Goal: Task Accomplishment & Management: Manage account settings

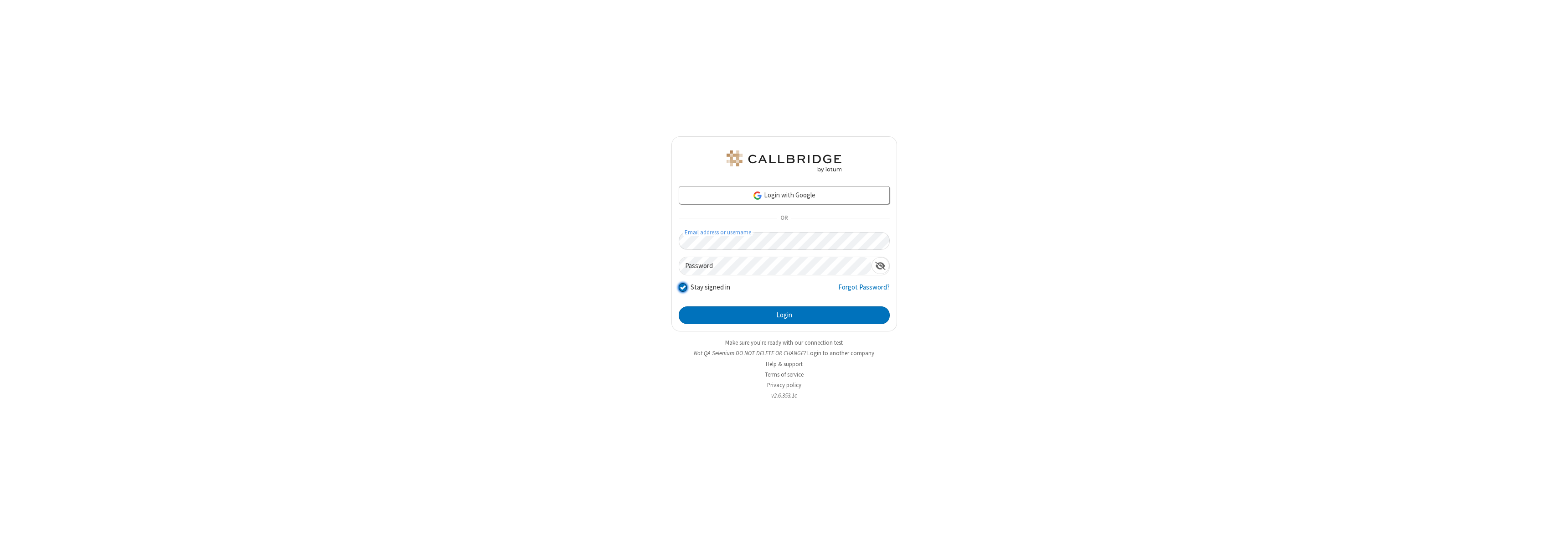
click at [682, 287] on input "Stay signed in" at bounding box center [683, 287] width 9 height 10
checkbox input "false"
click at [784, 315] on button "Login" at bounding box center [784, 315] width 211 height 18
click at [682, 287] on input "Stay signed in" at bounding box center [683, 287] width 9 height 10
checkbox input "false"
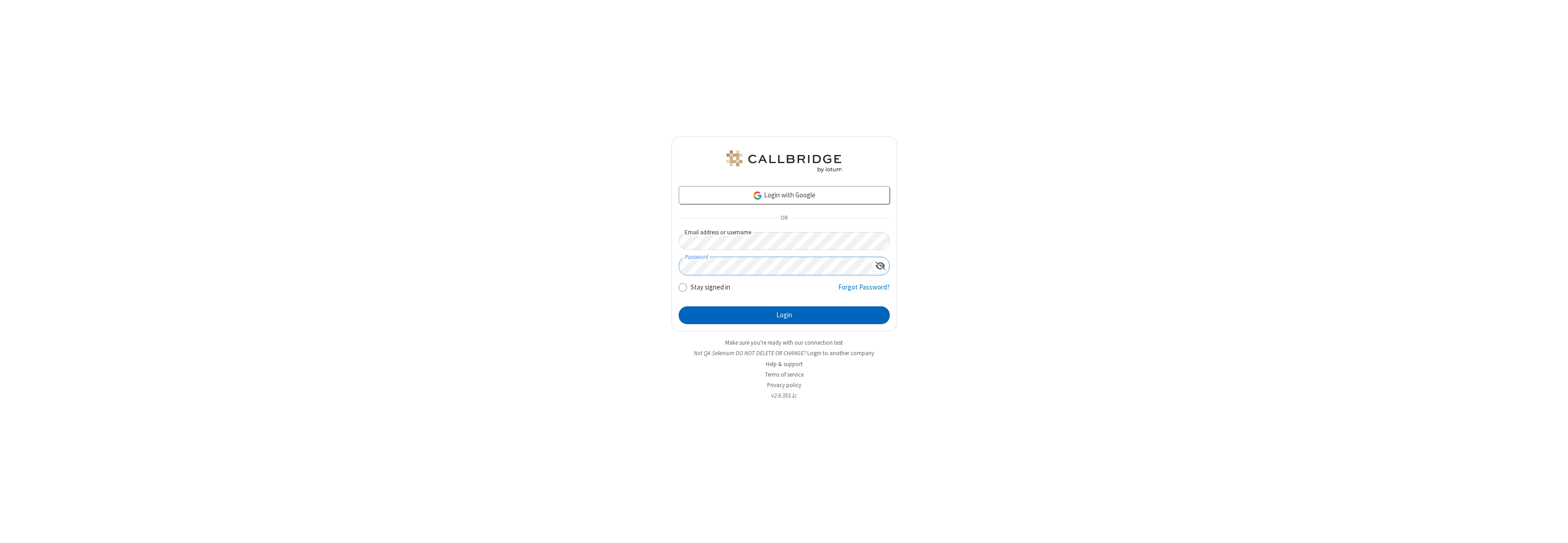
click at [784, 315] on button "Login" at bounding box center [784, 315] width 211 height 18
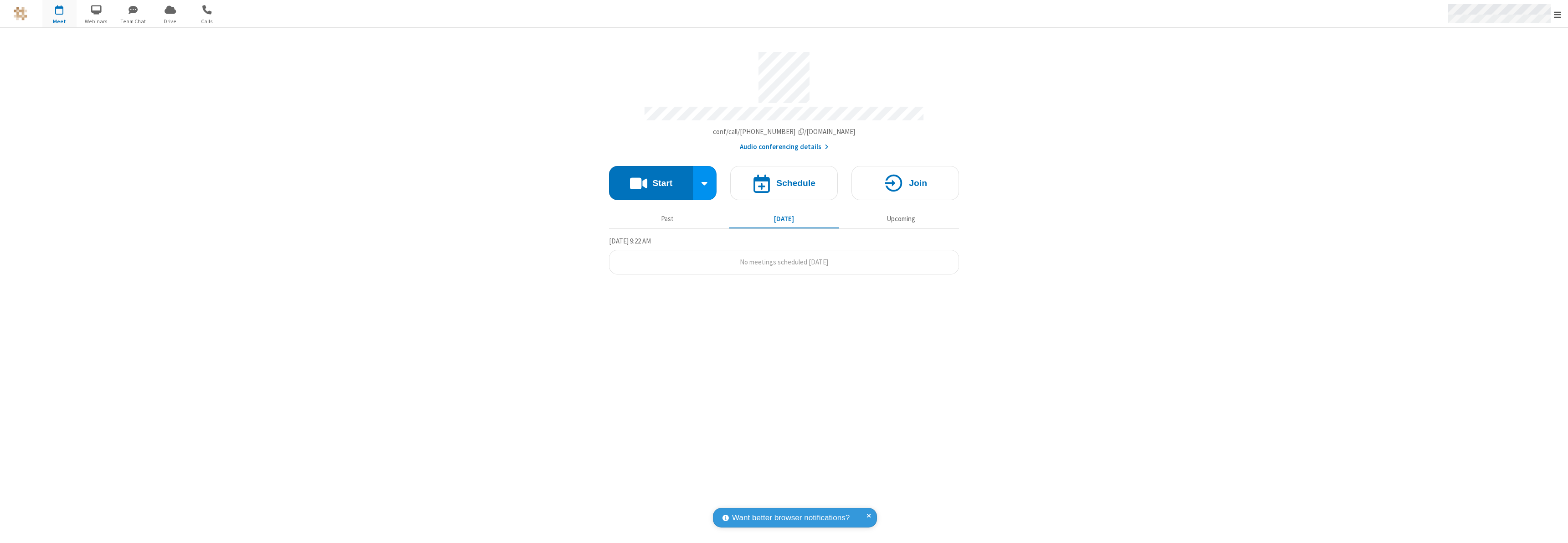
click at [1558, 13] on span "Open menu" at bounding box center [1558, 14] width 7 height 9
click at [1504, 257] on div "Sign out" at bounding box center [1504, 258] width 127 height 24
